Goal: Find contact information: Find contact information

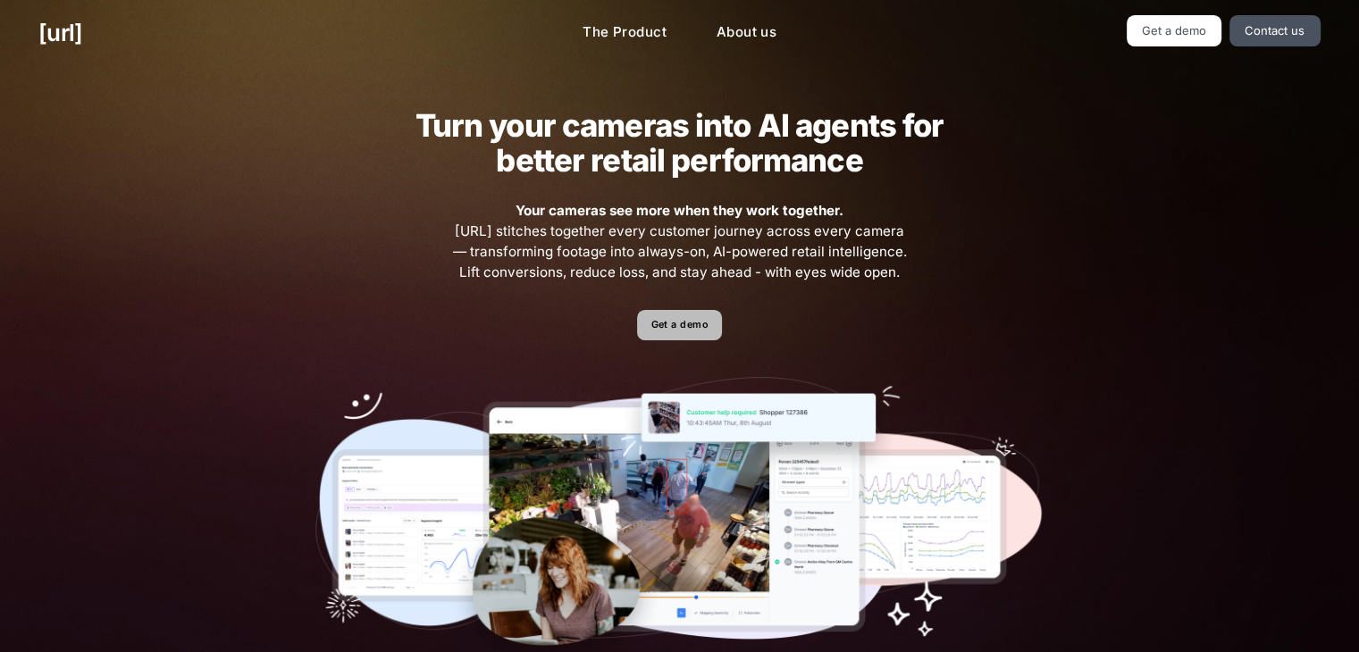
click at [676, 323] on link "Get a demo" at bounding box center [679, 325] width 85 height 31
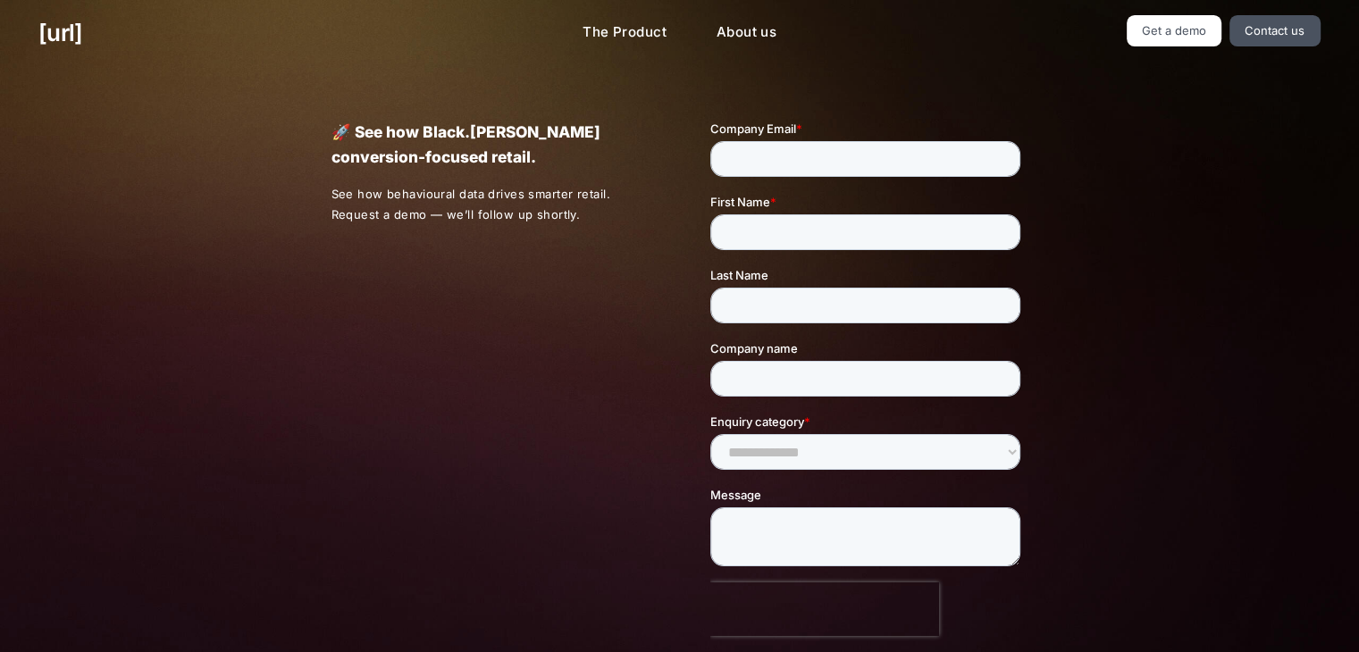
scroll to position [437, 0]
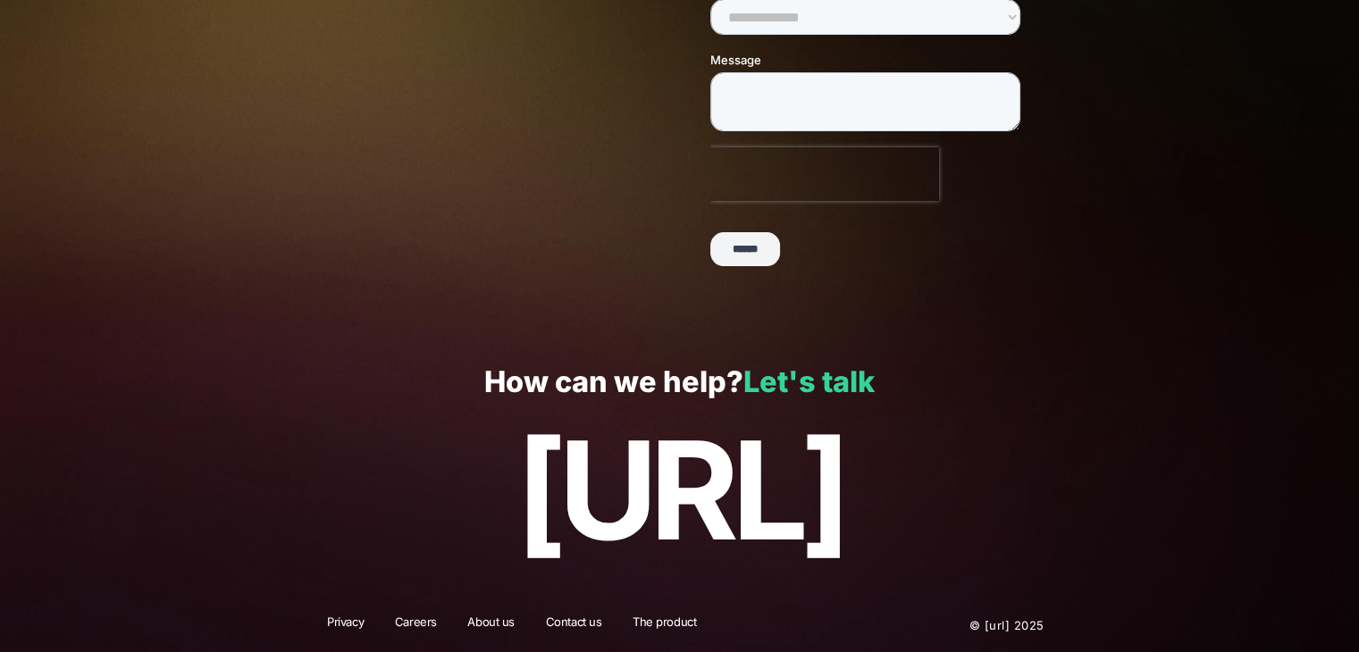
click at [816, 373] on link "Let's talk" at bounding box center [808, 382] width 131 height 35
